Goal: Navigation & Orientation: Find specific page/section

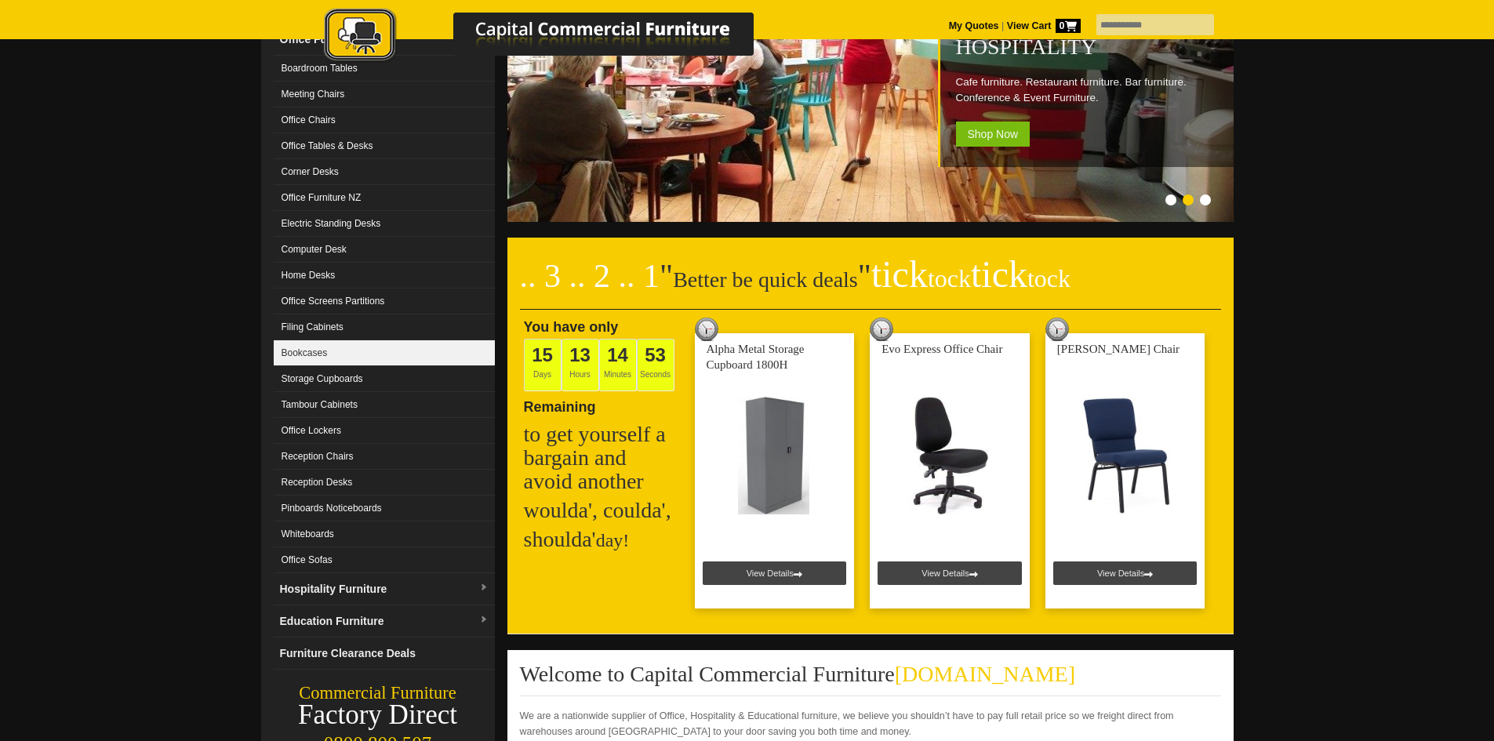
scroll to position [78, 0]
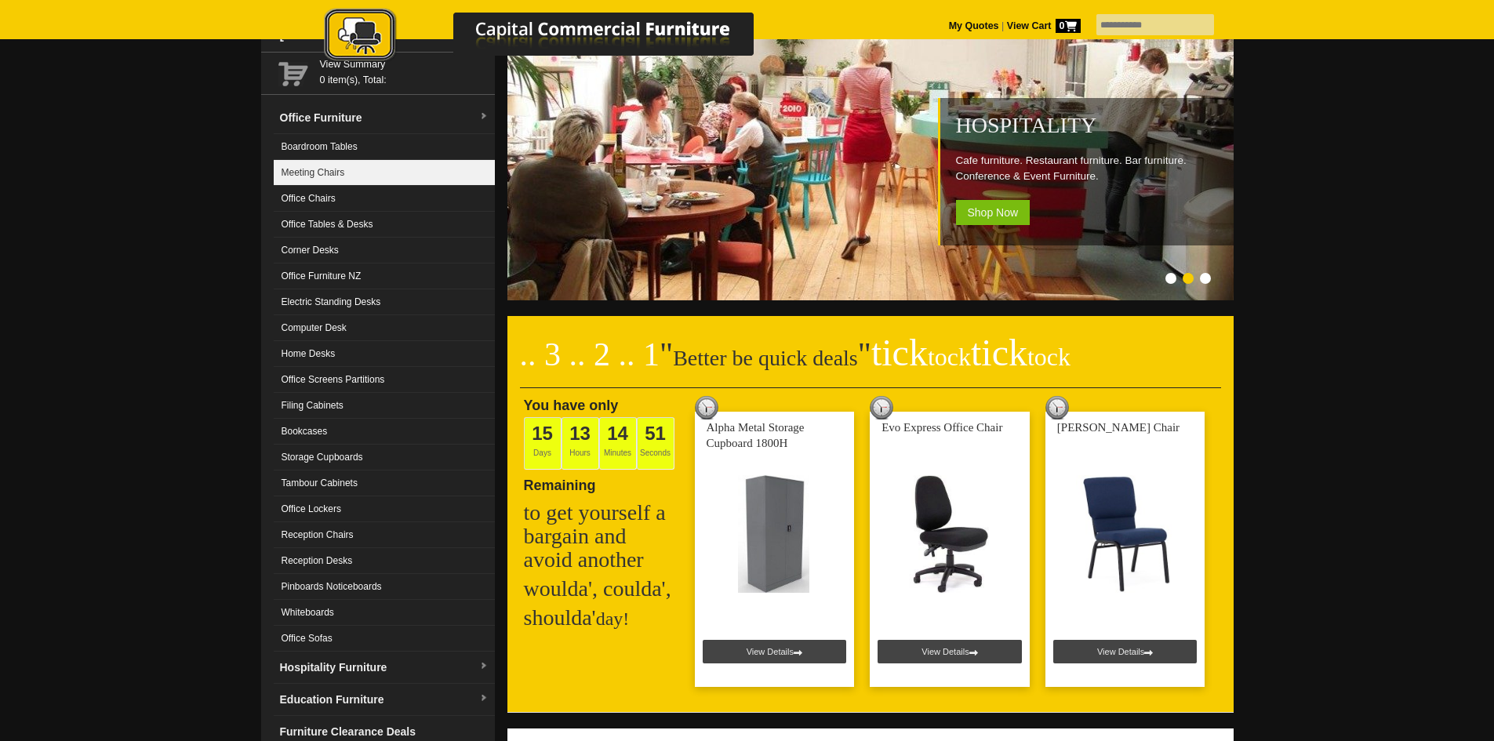
click at [350, 176] on link "Meeting Chairs" at bounding box center [384, 173] width 221 height 26
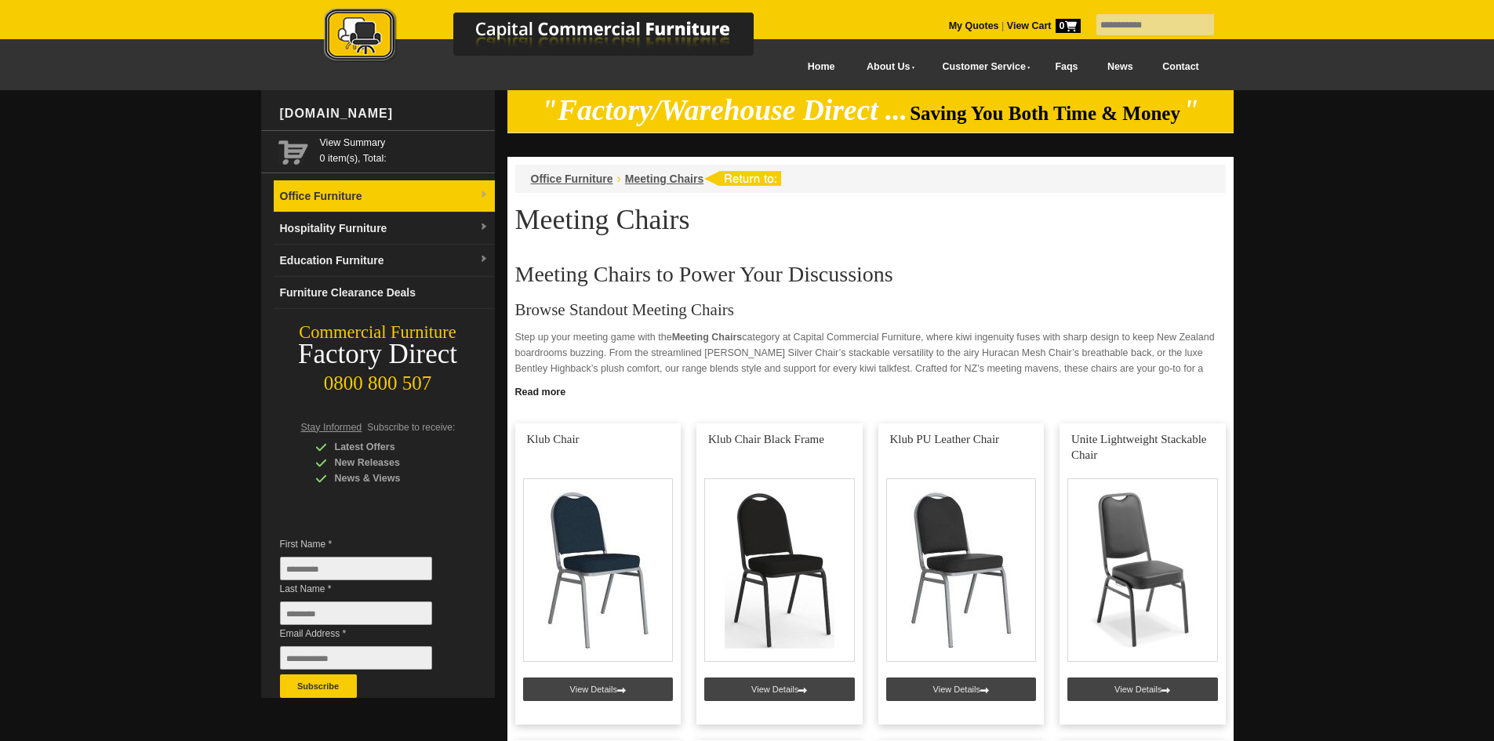
click at [377, 203] on link "Office Furniture" at bounding box center [384, 196] width 221 height 32
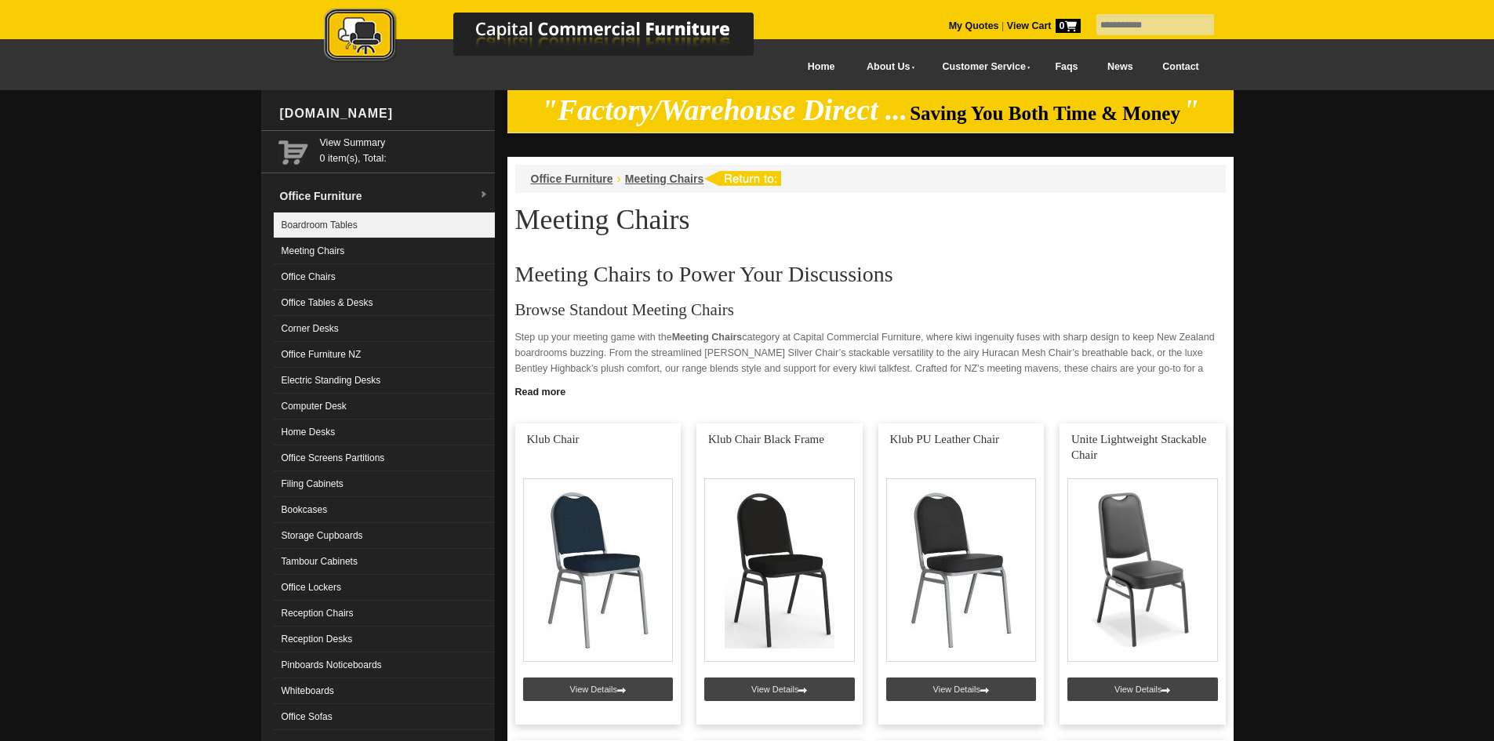
click at [349, 223] on link "Boardroom Tables" at bounding box center [384, 225] width 221 height 26
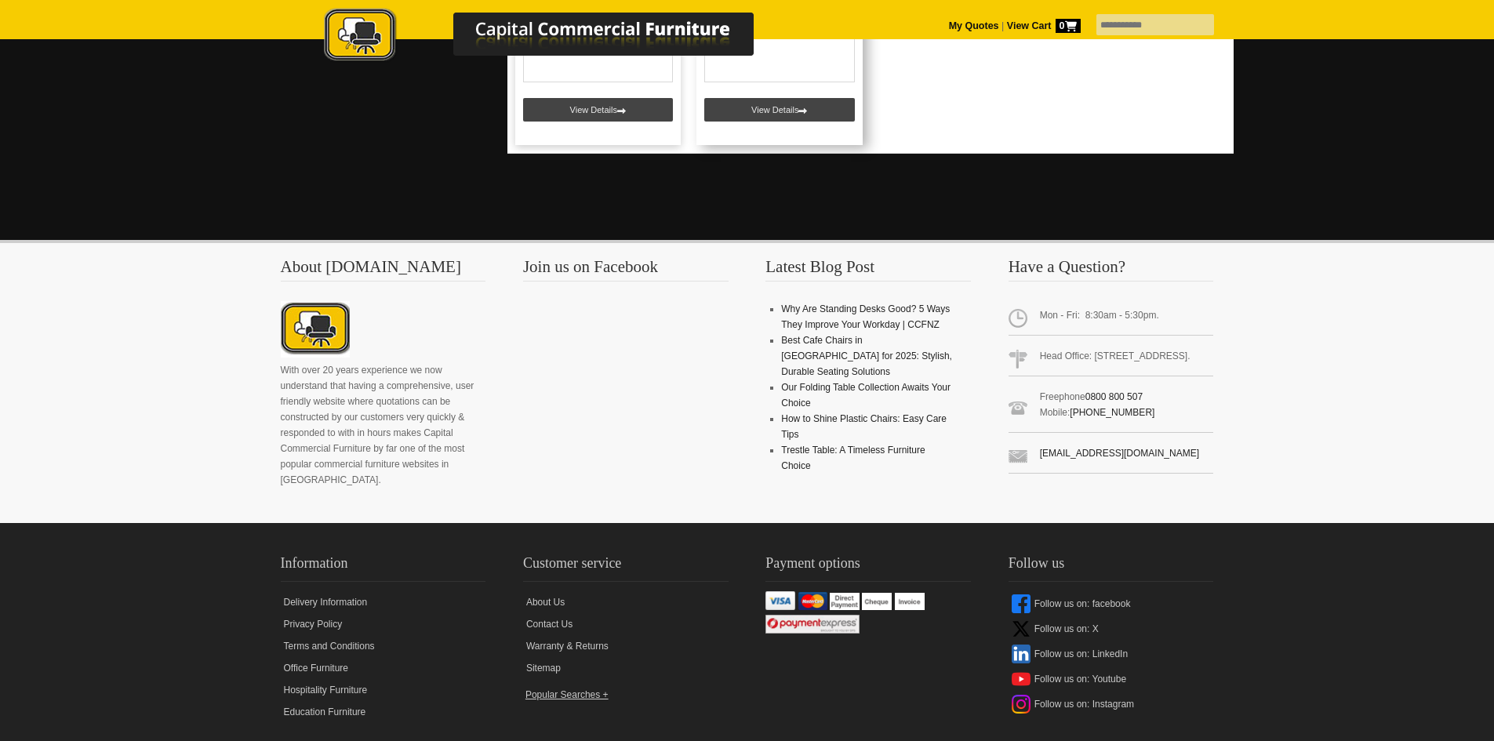
scroll to position [4705, 0]
